Goal: Information Seeking & Learning: Learn about a topic

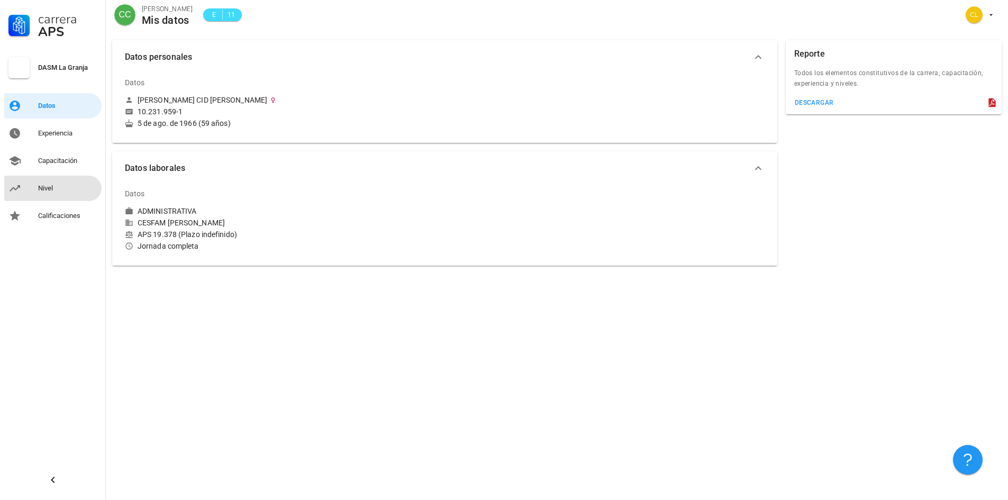
click at [55, 190] on div "Nivel" at bounding box center [67, 188] width 59 height 8
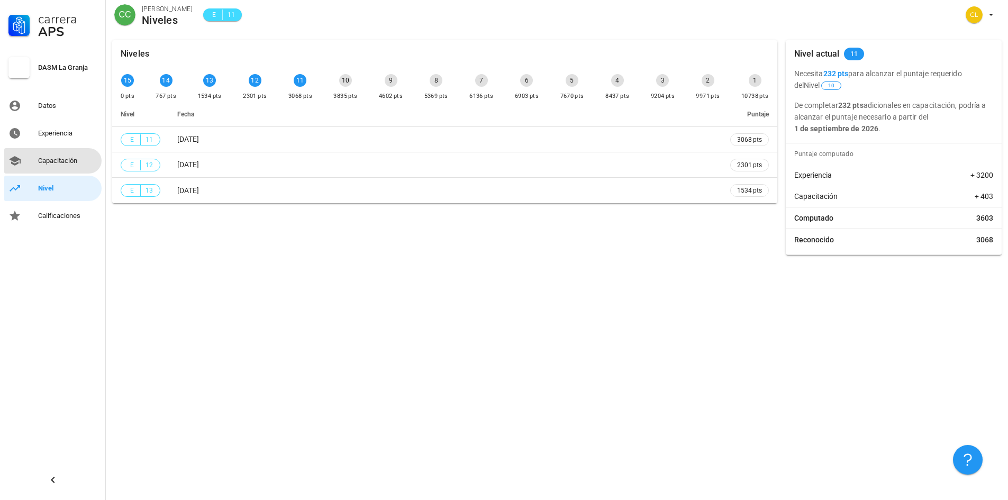
click at [78, 160] on div "Capacitación" at bounding box center [67, 161] width 59 height 8
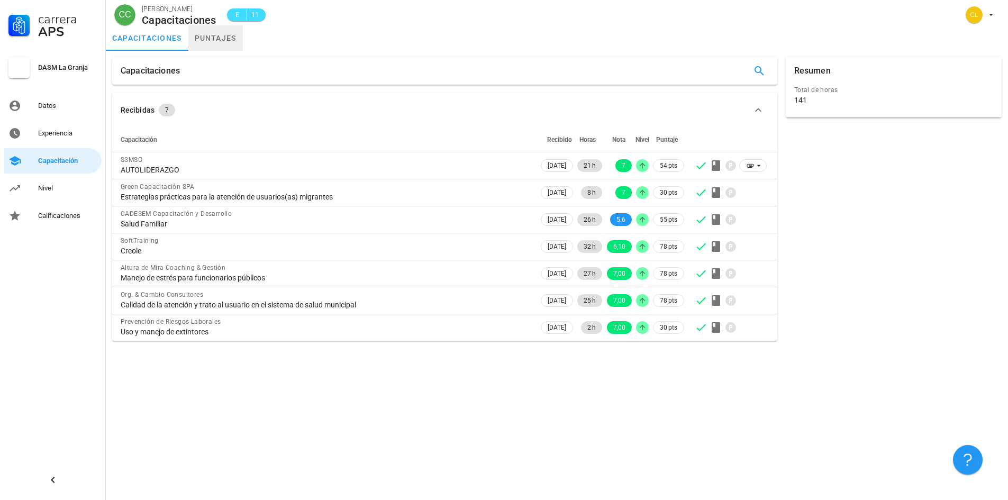
click at [222, 40] on link "puntajes" at bounding box center [215, 37] width 55 height 25
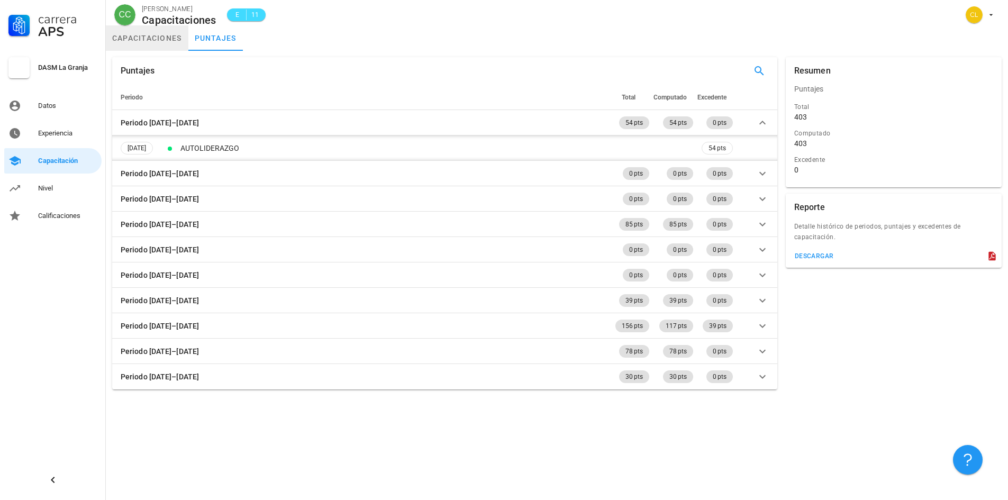
click at [159, 34] on link "capacitaciones" at bounding box center [147, 37] width 83 height 25
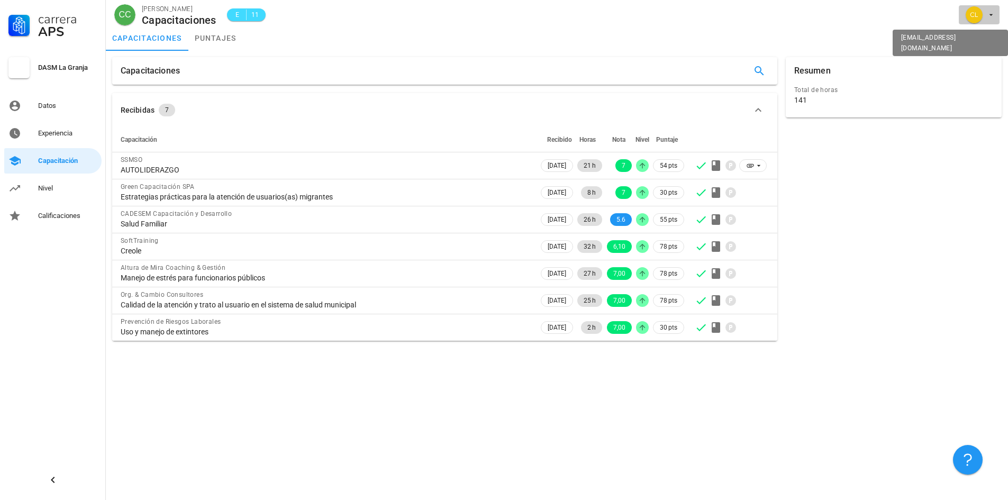
click at [991, 13] on icon "button" at bounding box center [991, 15] width 8 height 8
click at [984, 44] on div "Salir" at bounding box center [985, 41] width 17 height 21
